Goal: Task Accomplishment & Management: Use online tool/utility

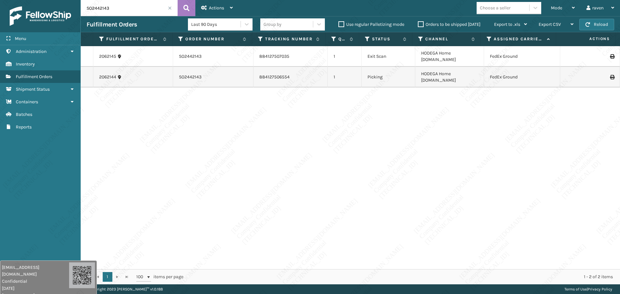
drag, startPoint x: 571, startPoint y: 265, endPoint x: 53, endPoint y: 300, distance: 519.0
click at [53, 294] on html "[EMAIL_ADDRESS][DOMAIN_NAME] Confidential [DATE] [TECHNICAL_ID] [EMAIL_ADDRESS]…" at bounding box center [310, 147] width 620 height 294
click at [365, 182] on div "2062145 SO2442143 884127507035 1 Exit Scan HODEGA Home [DOMAIN_NAME] FedEx Grou…" at bounding box center [350, 157] width 539 height 223
click at [171, 9] on span at bounding box center [170, 8] width 4 height 4
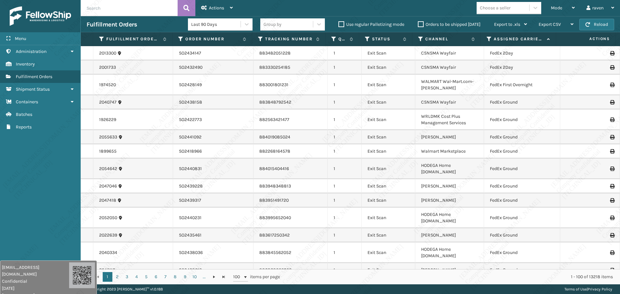
click at [489, 38] on icon at bounding box center [488, 39] width 5 height 6
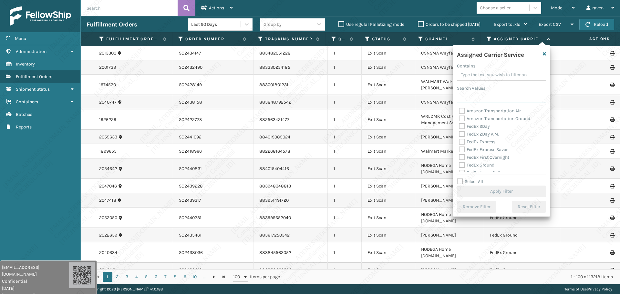
click at [474, 94] on input "Search Values" at bounding box center [501, 98] width 89 height 12
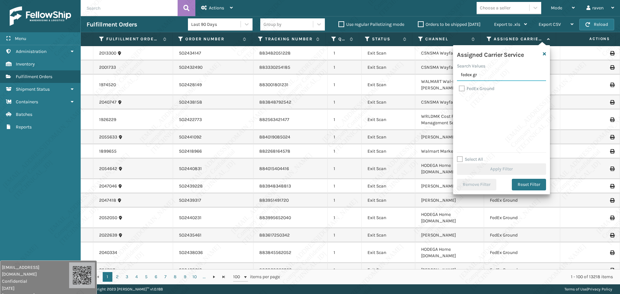
type input "fedex gr"
drag, startPoint x: 479, startPoint y: 89, endPoint x: 486, endPoint y: 98, distance: 11.7
click at [479, 88] on label "FedEx Ground" at bounding box center [476, 88] width 35 height 5
click at [462, 86] on label "FedEx Ground" at bounding box center [476, 88] width 35 height 5
click at [459, 86] on input "FedEx Ground" at bounding box center [459, 87] width 0 height 4
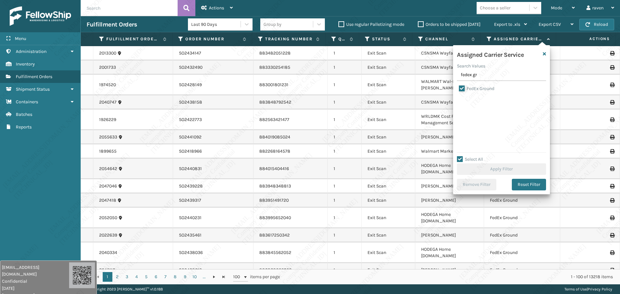
checkbox input "true"
click at [488, 165] on button "Apply Filter" at bounding box center [501, 169] width 89 height 12
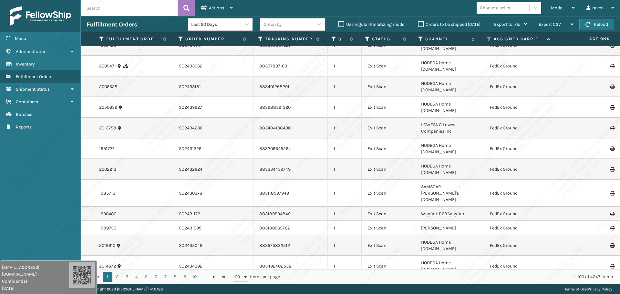
scroll to position [387, 0]
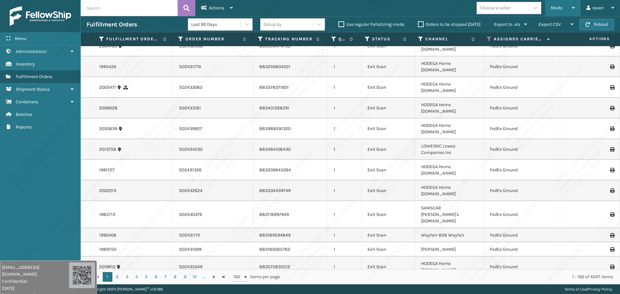
click at [558, 7] on span "Mode" at bounding box center [555, 7] width 11 height 5
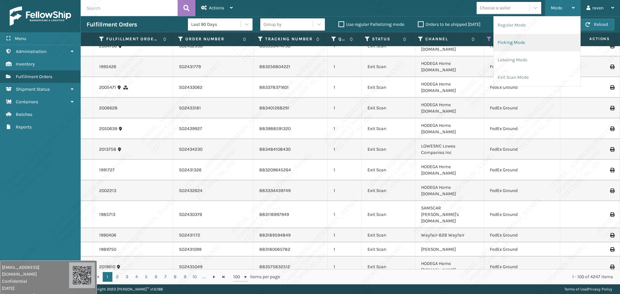
click at [526, 38] on li "Picking Mode" at bounding box center [536, 42] width 86 height 17
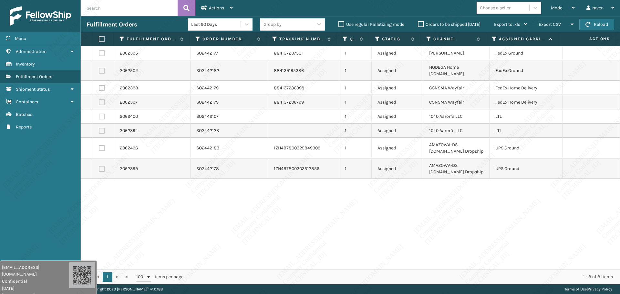
click at [487, 197] on div "2062395 SO2442177 884137237501 1 Assigned Ashley Furniture FedEx Ground 2062502…" at bounding box center [350, 157] width 539 height 223
click at [495, 40] on icon at bounding box center [493, 39] width 5 height 6
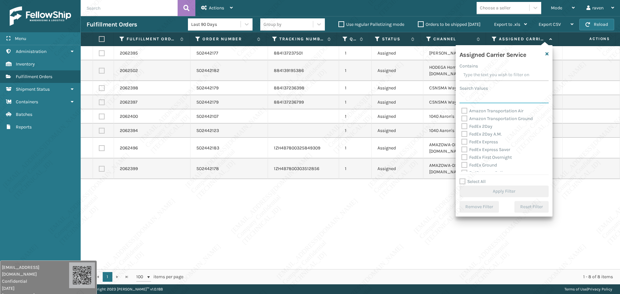
click at [483, 94] on input "Search Values" at bounding box center [503, 98] width 89 height 12
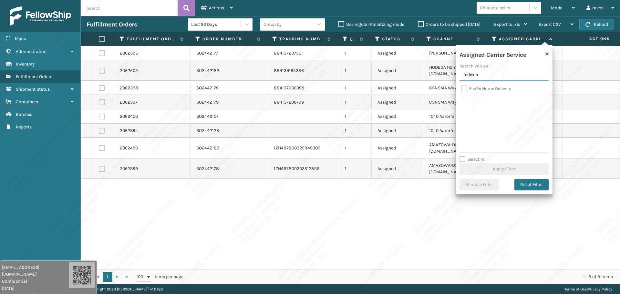
type input "fedex h"
click at [480, 90] on label "FedEx Home Delivery" at bounding box center [486, 88] width 50 height 5
click at [461, 89] on input "FedEx Home Delivery" at bounding box center [461, 87] width 0 height 4
checkbox input "true"
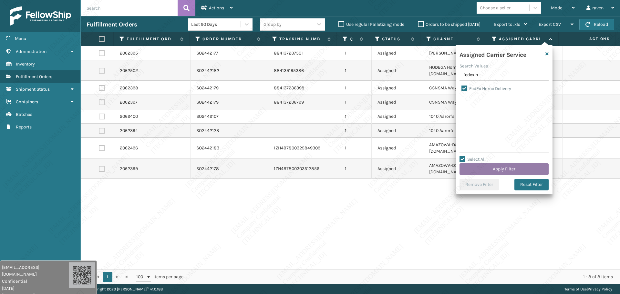
click at [498, 166] on button "Apply Filter" at bounding box center [503, 169] width 89 height 12
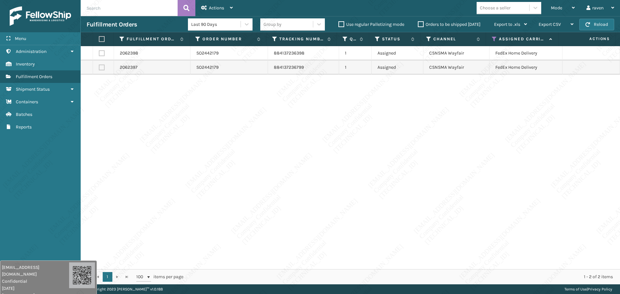
click at [353, 136] on div "2062398 SO2442179 884137236398 1 Assigned CSNSMA Wayfair FedEx Home Delivery 20…" at bounding box center [350, 157] width 539 height 223
click at [100, 40] on label at bounding box center [102, 39] width 6 height 6
click at [99, 40] on input "checkbox" at bounding box center [99, 39] width 0 height 4
checkbox input "true"
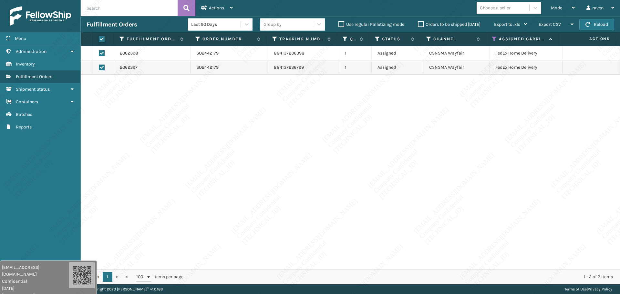
checkbox input "true"
click at [215, 2] on div "Actions" at bounding box center [217, 8] width 32 height 16
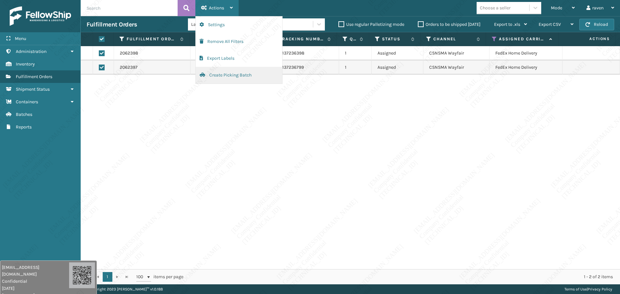
click at [223, 75] on button "Create Picking Batch" at bounding box center [239, 75] width 86 height 17
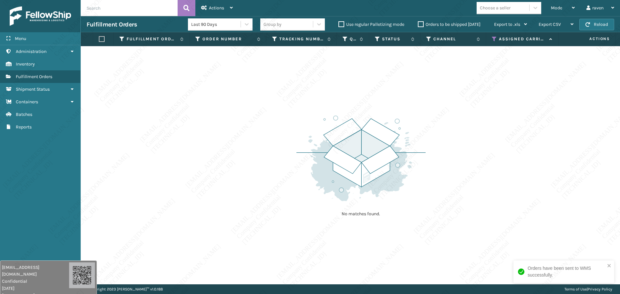
click at [494, 39] on icon at bounding box center [493, 39] width 5 height 6
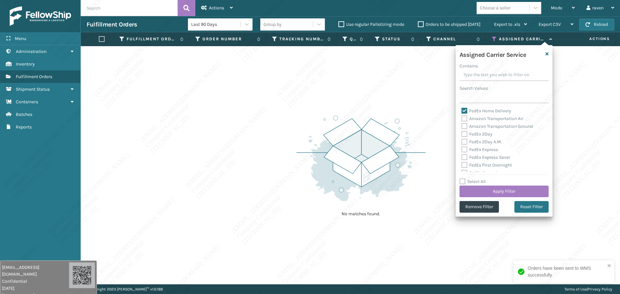
click at [470, 109] on label "FedEx Home Delivery" at bounding box center [486, 110] width 50 height 5
click at [461, 109] on input "FedEx Home Delivery" at bounding box center [461, 109] width 0 height 4
checkbox input "false"
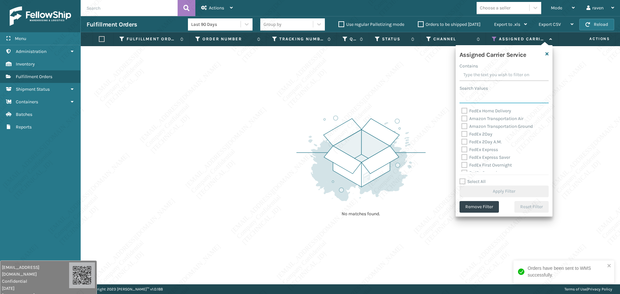
click at [474, 98] on input "Search Values" at bounding box center [503, 98] width 89 height 12
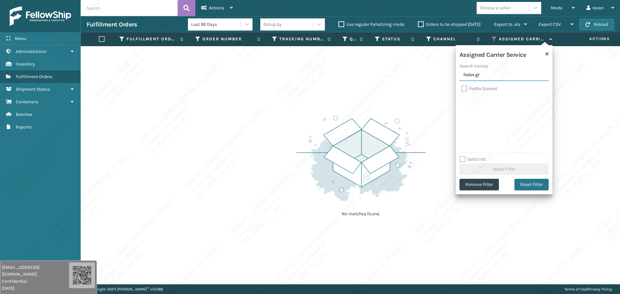
type input "fedex gr"
click at [474, 87] on label "FedEx Ground" at bounding box center [478, 88] width 35 height 5
click at [461, 87] on input "FedEx Ground" at bounding box center [461, 87] width 0 height 4
checkbox input "true"
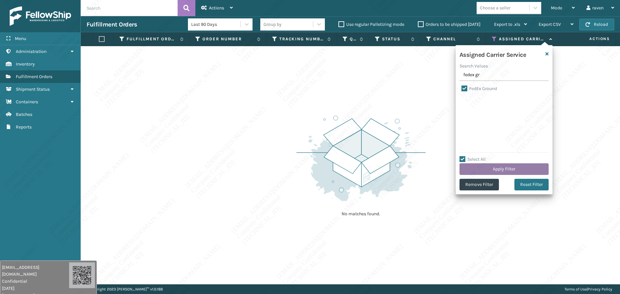
click at [498, 171] on button "Apply Filter" at bounding box center [503, 169] width 89 height 12
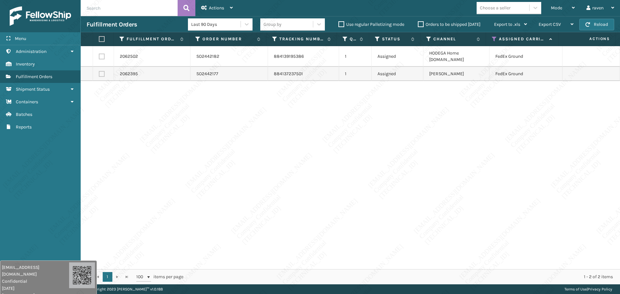
drag, startPoint x: 100, startPoint y: 37, endPoint x: 117, endPoint y: 34, distance: 16.7
click at [101, 37] on label at bounding box center [102, 39] width 6 height 6
click at [99, 37] on input "checkbox" at bounding box center [99, 39] width 0 height 4
checkbox input "true"
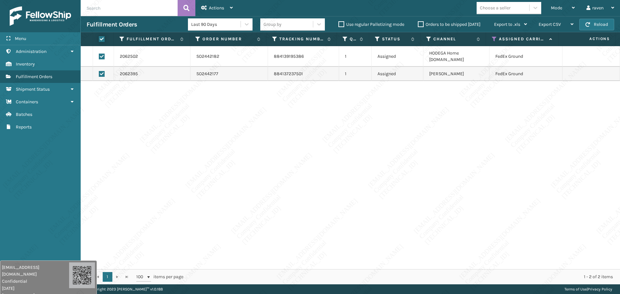
checkbox input "true"
click at [211, 7] on span "Actions" at bounding box center [216, 7] width 15 height 5
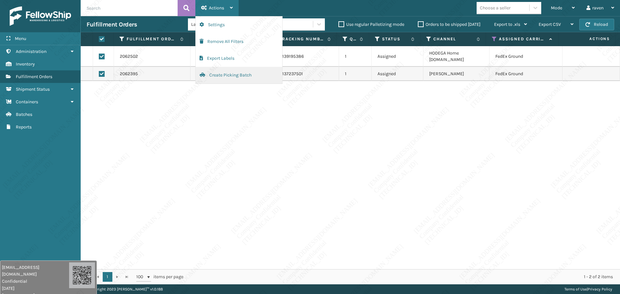
click at [228, 76] on button "Create Picking Batch" at bounding box center [239, 75] width 86 height 17
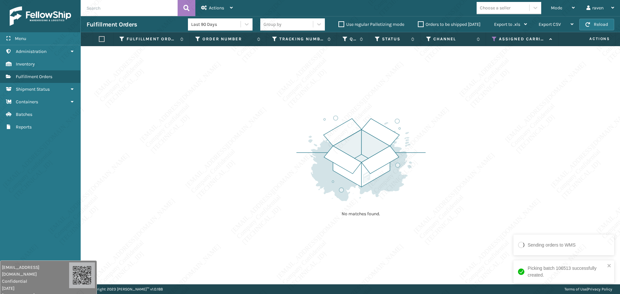
drag, startPoint x: 159, startPoint y: 136, endPoint x: 153, endPoint y: 133, distance: 6.6
click at [153, 133] on div "No matches found." at bounding box center [350, 165] width 539 height 238
click at [493, 37] on icon at bounding box center [493, 39] width 5 height 6
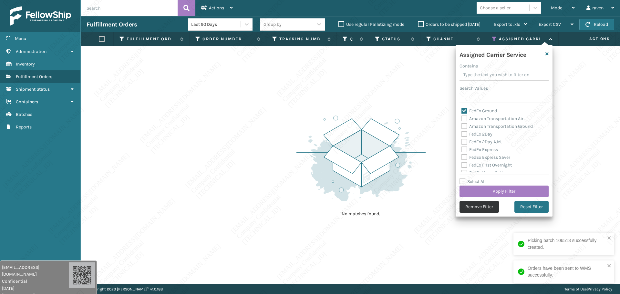
click at [477, 208] on button "Remove Filter" at bounding box center [478, 207] width 39 height 12
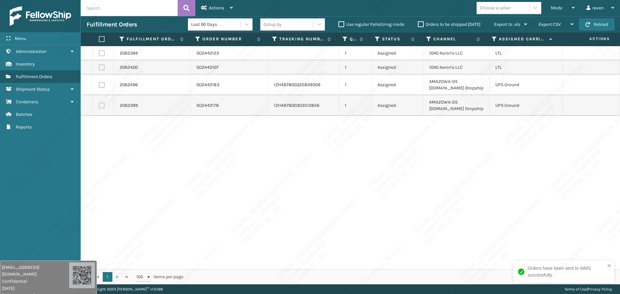
click at [484, 152] on div "2062394 SO2442123 1 Assigned 1040 [PERSON_NAME]'s LLC LTL 2062400 SO2442107 1 A…" at bounding box center [350, 157] width 539 height 223
click at [102, 86] on label at bounding box center [102, 85] width 6 height 6
click at [99, 86] on input "checkbox" at bounding box center [99, 84] width 0 height 4
checkbox input "true"
click at [101, 107] on label at bounding box center [102, 106] width 6 height 6
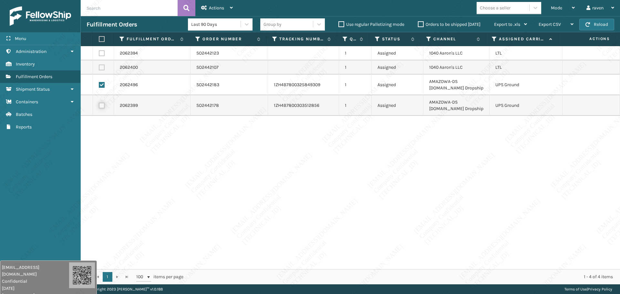
click at [99, 107] on input "checkbox" at bounding box center [99, 105] width 0 height 4
checkbox input "true"
click at [219, 3] on div "Actions" at bounding box center [217, 8] width 32 height 16
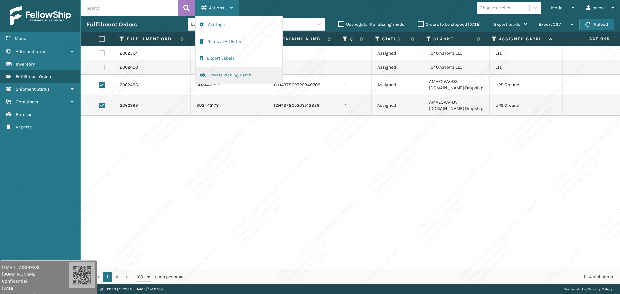
click at [220, 73] on button "Create Picking Batch" at bounding box center [239, 75] width 86 height 17
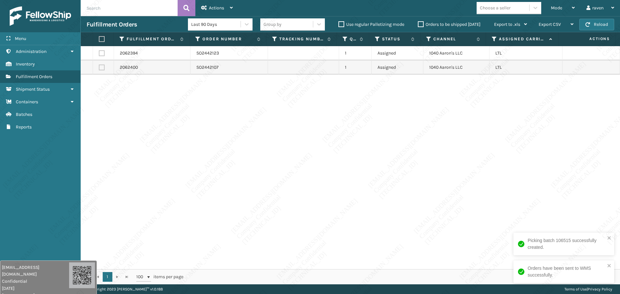
click at [100, 37] on label at bounding box center [102, 39] width 6 height 6
click at [99, 37] on input "checkbox" at bounding box center [99, 39] width 0 height 4
checkbox input "true"
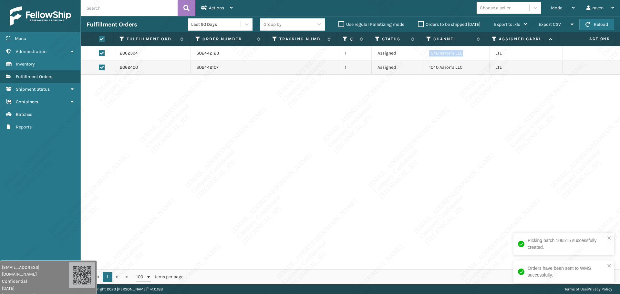
drag, startPoint x: 457, startPoint y: 52, endPoint x: 423, endPoint y: 52, distance: 33.2
click at [423, 52] on td "1040 Aaron's LLC" at bounding box center [456, 53] width 66 height 14
click at [209, 6] on span "Actions" at bounding box center [216, 7] width 15 height 5
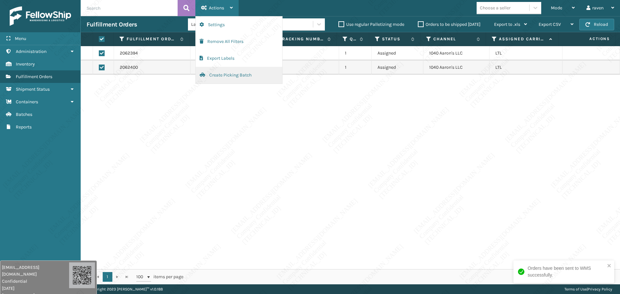
click at [223, 76] on button "Create Picking Batch" at bounding box center [239, 75] width 86 height 17
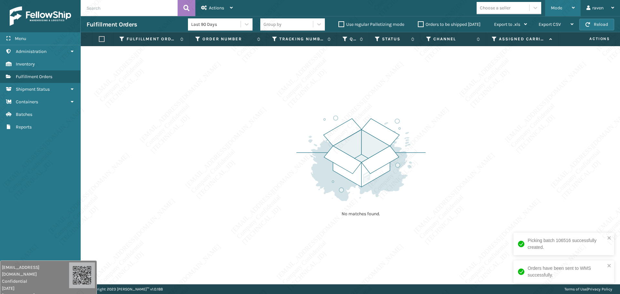
click at [557, 9] on span "Mode" at bounding box center [555, 7] width 11 height 5
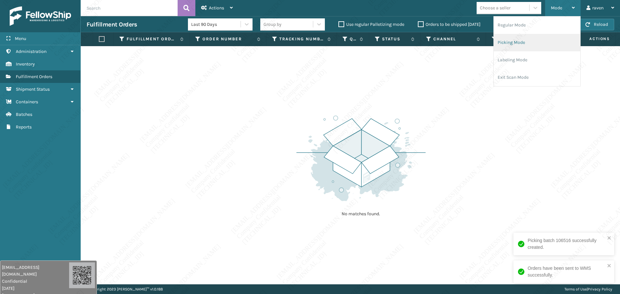
click at [502, 43] on li "Picking Mode" at bounding box center [536, 42] width 86 height 17
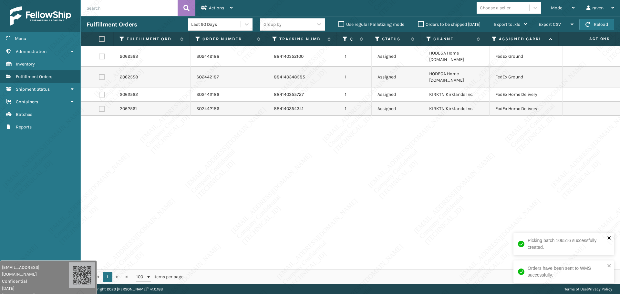
click at [610, 239] on icon "close" at bounding box center [608, 237] width 3 height 3
click at [610, 267] on icon "close" at bounding box center [609, 265] width 5 height 5
click at [557, 210] on div "2062563 SO2442188 884140352100 1 Assigned HODEGA Home [DOMAIN_NAME] FedEx Groun…" at bounding box center [350, 157] width 539 height 223
click at [101, 54] on label at bounding box center [102, 57] width 6 height 6
click at [99, 54] on input "checkbox" at bounding box center [99, 56] width 0 height 4
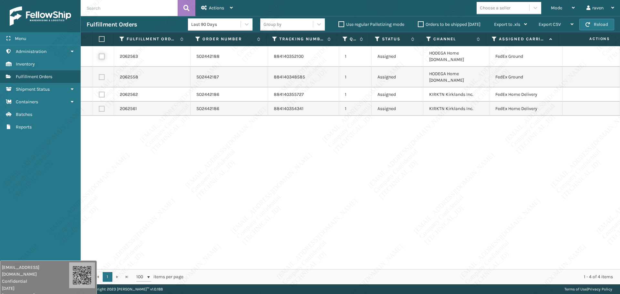
checkbox input "true"
click at [101, 74] on label at bounding box center [102, 77] width 6 height 6
click at [99, 74] on input "checkbox" at bounding box center [99, 76] width 0 height 4
checkbox input "true"
click at [207, 6] on div "Actions" at bounding box center [217, 8] width 32 height 16
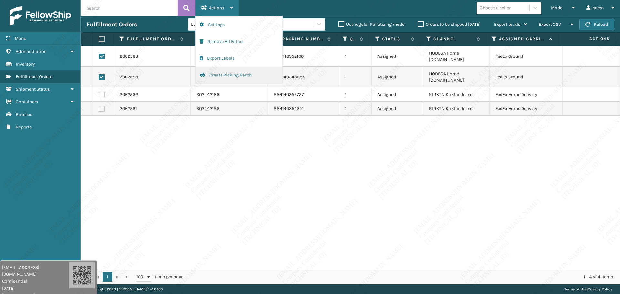
click at [232, 76] on button "Create Picking Batch" at bounding box center [239, 75] width 86 height 17
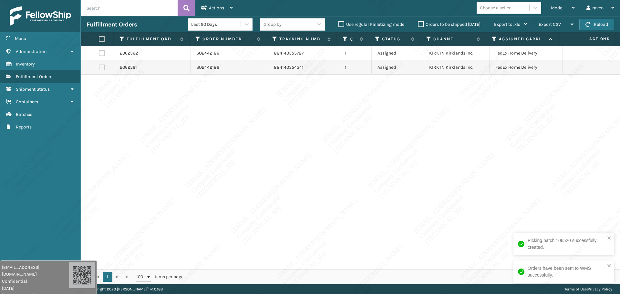
click at [104, 38] on label at bounding box center [102, 39] width 6 height 6
click at [99, 38] on input "checkbox" at bounding box center [99, 39] width 0 height 4
checkbox input "true"
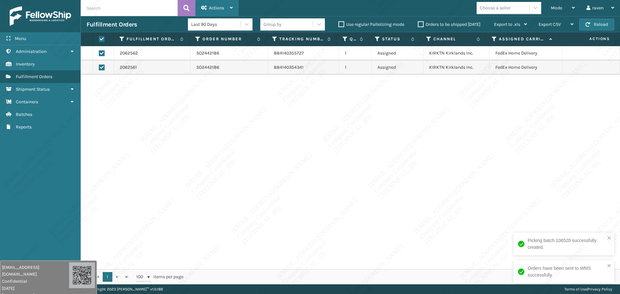
click at [198, 6] on div "Actions Settings Remove All Filters Export Labels Create Picking Batch" at bounding box center [216, 8] width 43 height 16
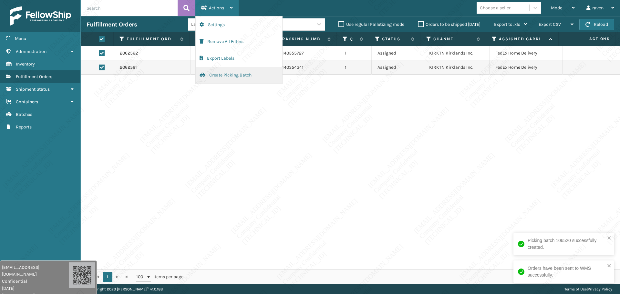
click at [220, 77] on button "Create Picking Batch" at bounding box center [239, 75] width 86 height 17
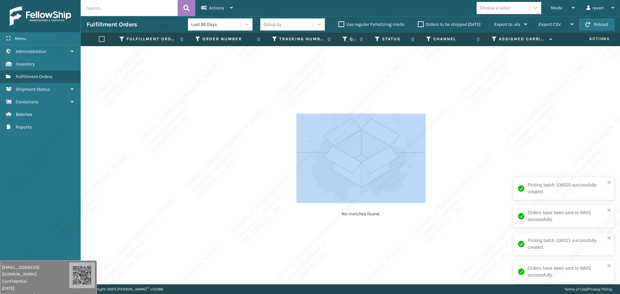
click at [423, 169] on div "No matches found." at bounding box center [350, 165] width 539 height 238
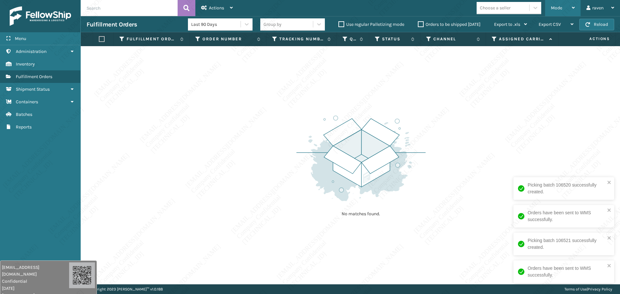
click at [551, 9] on span "Mode" at bounding box center [555, 7] width 11 height 5
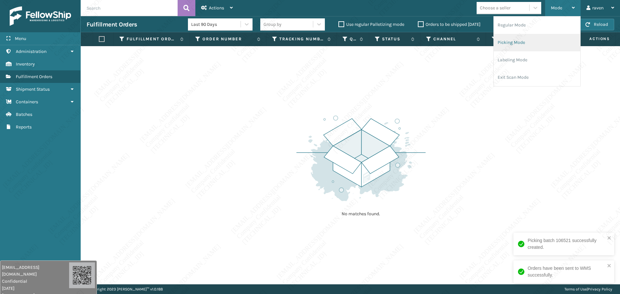
click at [513, 42] on li "Picking Mode" at bounding box center [536, 42] width 86 height 17
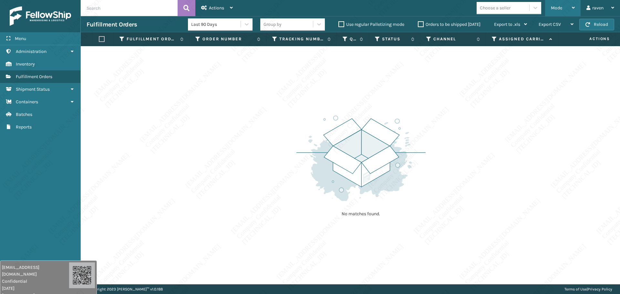
click at [554, 8] on span "Mode" at bounding box center [555, 7] width 11 height 5
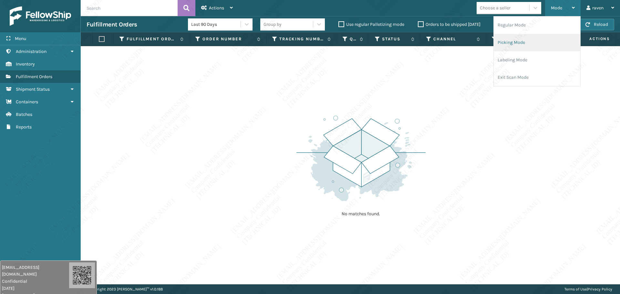
click at [514, 44] on li "Picking Mode" at bounding box center [536, 42] width 86 height 17
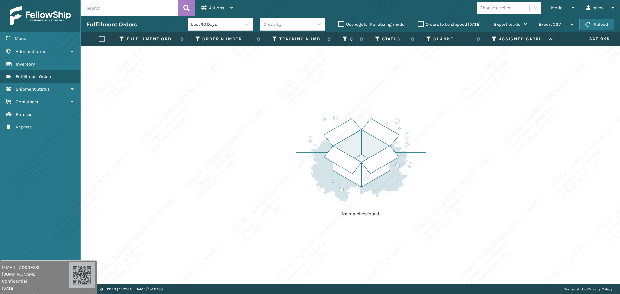
click at [483, 105] on div "No matches found." at bounding box center [350, 165] width 539 height 238
click at [553, 11] on div "Mode" at bounding box center [562, 8] width 24 height 16
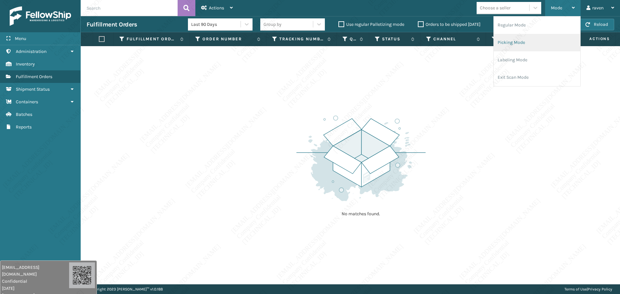
click at [528, 43] on li "Picking Mode" at bounding box center [536, 42] width 86 height 17
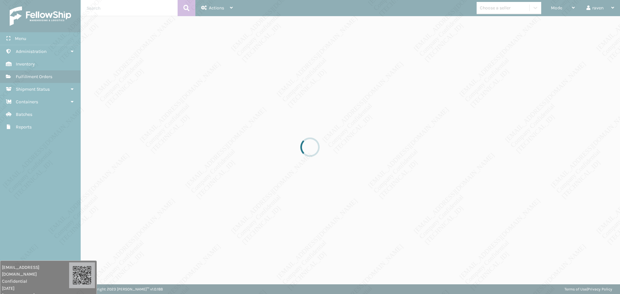
click at [520, 105] on div at bounding box center [310, 147] width 620 height 294
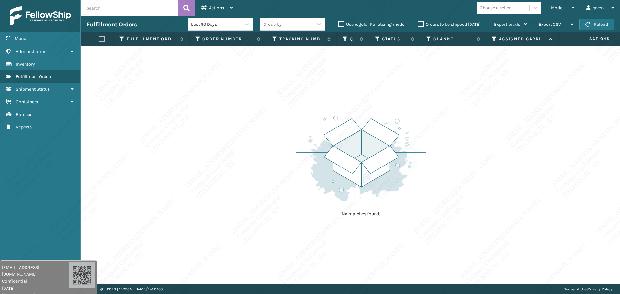
click at [214, 138] on div "No matches found." at bounding box center [350, 165] width 539 height 238
click at [550, 5] on span "Mode" at bounding box center [555, 7] width 11 height 5
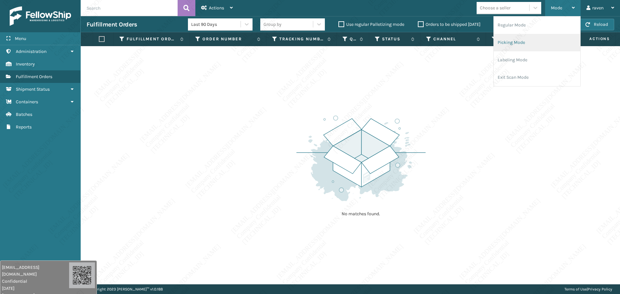
click at [509, 41] on li "Picking Mode" at bounding box center [536, 42] width 86 height 17
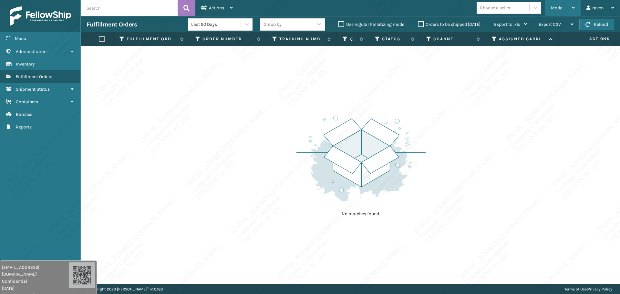
click at [559, 9] on span "Mode" at bounding box center [555, 7] width 11 height 5
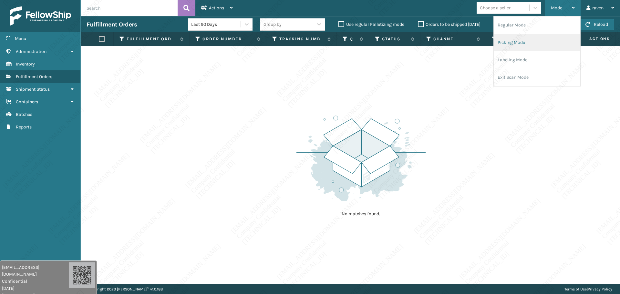
click at [523, 40] on li "Picking Mode" at bounding box center [536, 42] width 86 height 17
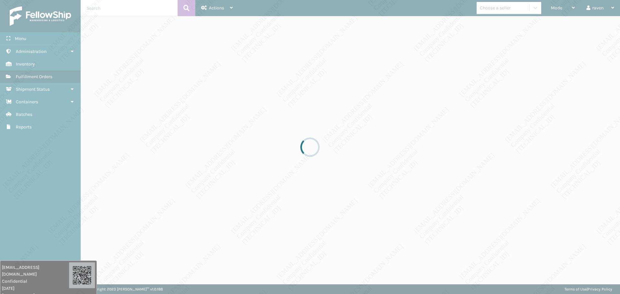
click at [443, 151] on div at bounding box center [310, 147] width 620 height 294
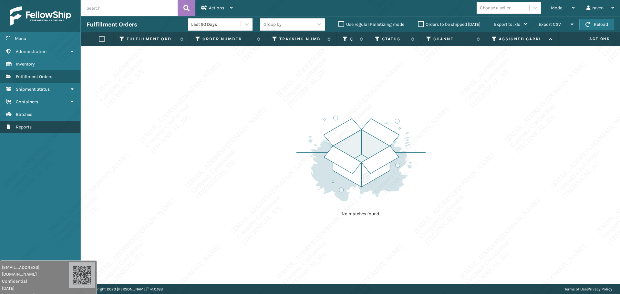
drag, startPoint x: 22, startPoint y: 141, endPoint x: 28, endPoint y: 121, distance: 20.9
click at [22, 139] on div "Menu Administration Administration Administration Inventory Administration Fulf…" at bounding box center [40, 147] width 81 height 294
click at [560, 7] on span "Mode" at bounding box center [555, 7] width 11 height 5
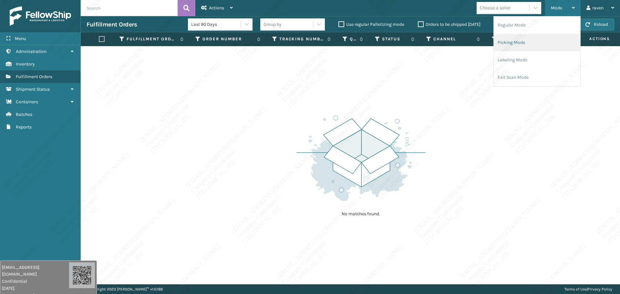
click at [535, 39] on li "Picking Mode" at bounding box center [536, 42] width 86 height 17
